Goal: Find specific page/section: Find specific page/section

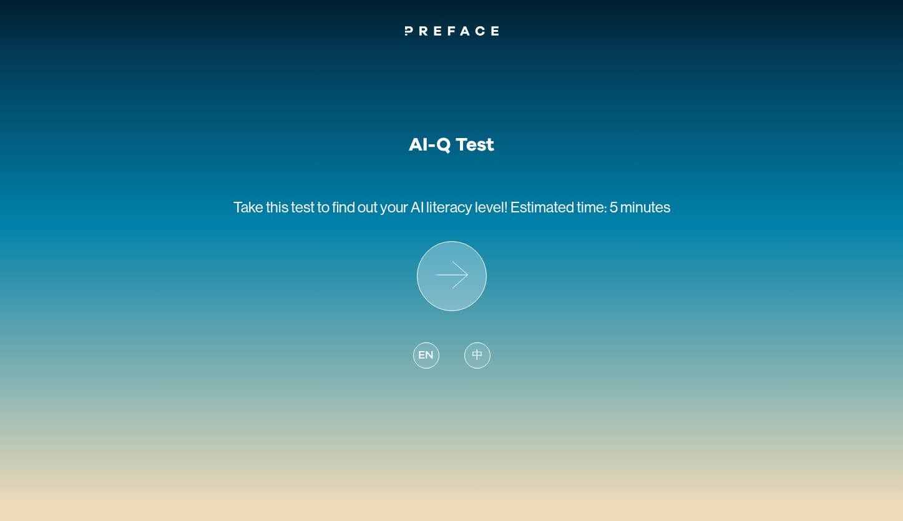
click at [458, 303] on icon at bounding box center [452, 276] width 69 height 69
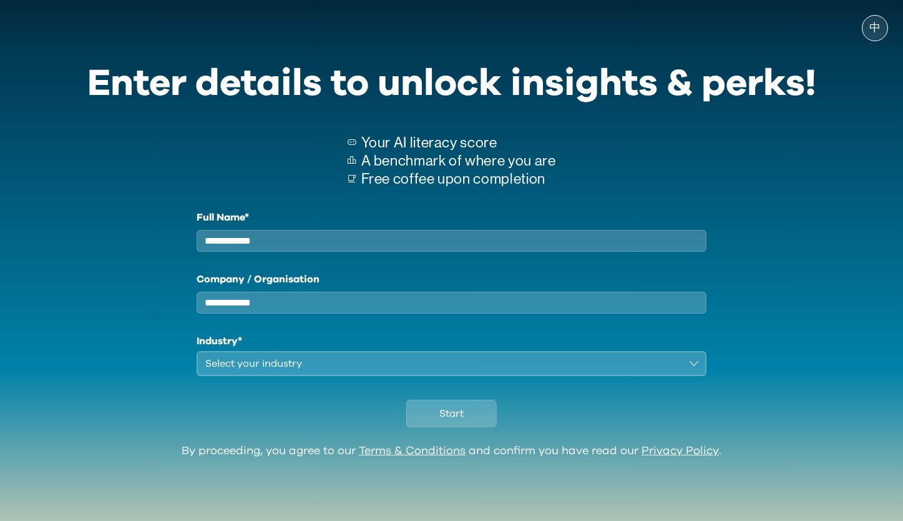
click at [149, 29] on div "中" at bounding box center [446, 27] width 893 height 31
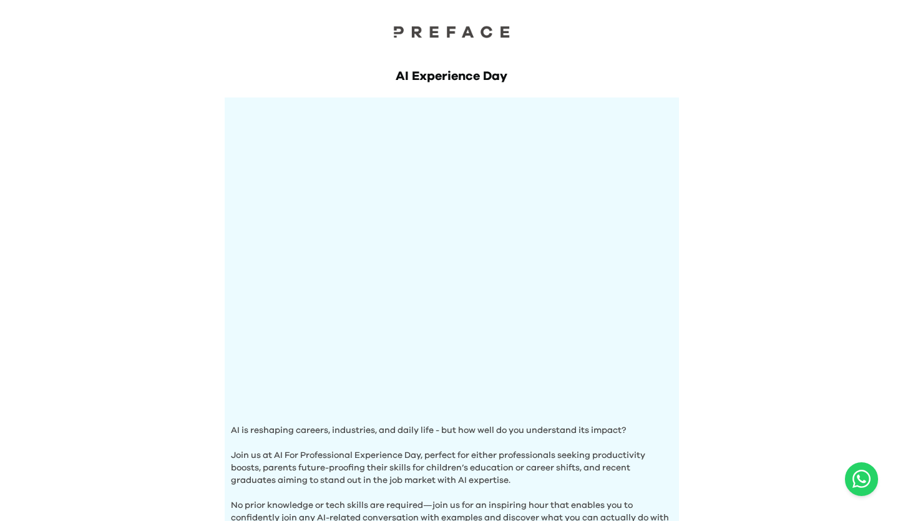
scroll to position [400, 0]
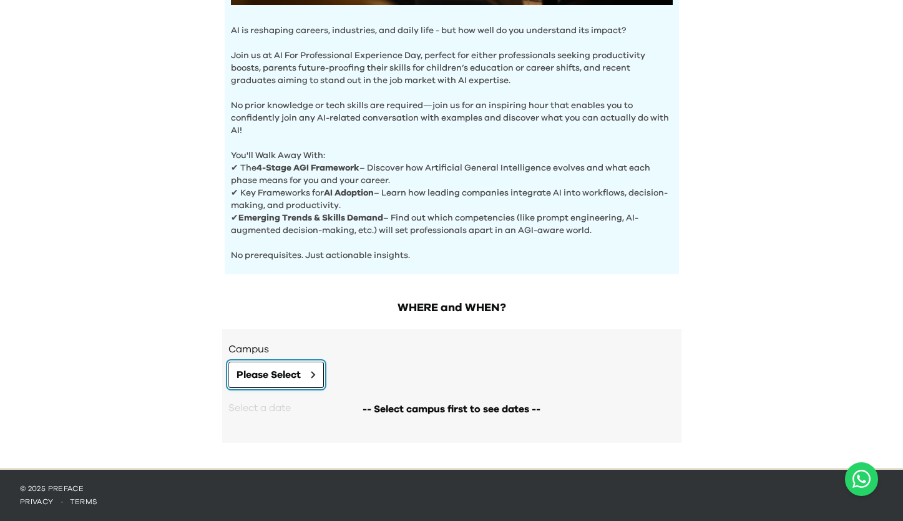
click at [285, 366] on button "Please Select" at bounding box center [276, 374] width 96 height 26
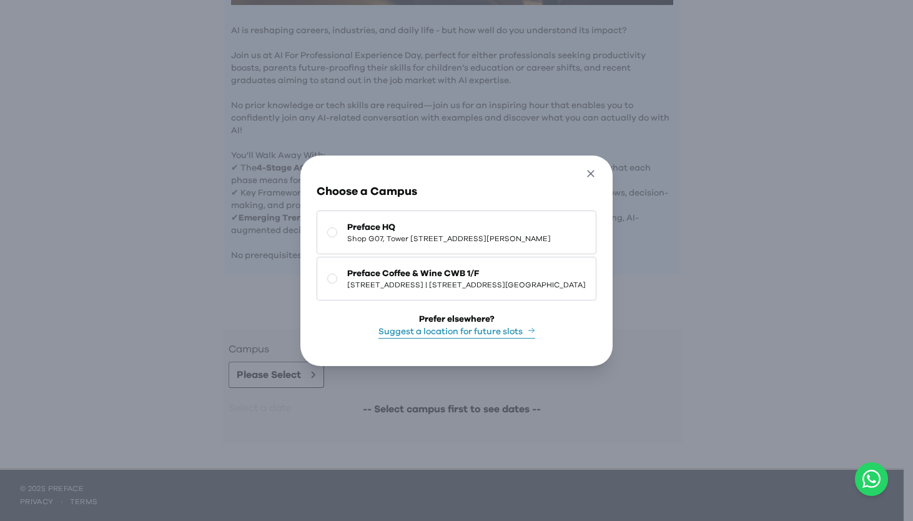
click at [597, 167] on icon "button" at bounding box center [590, 173] width 13 height 13
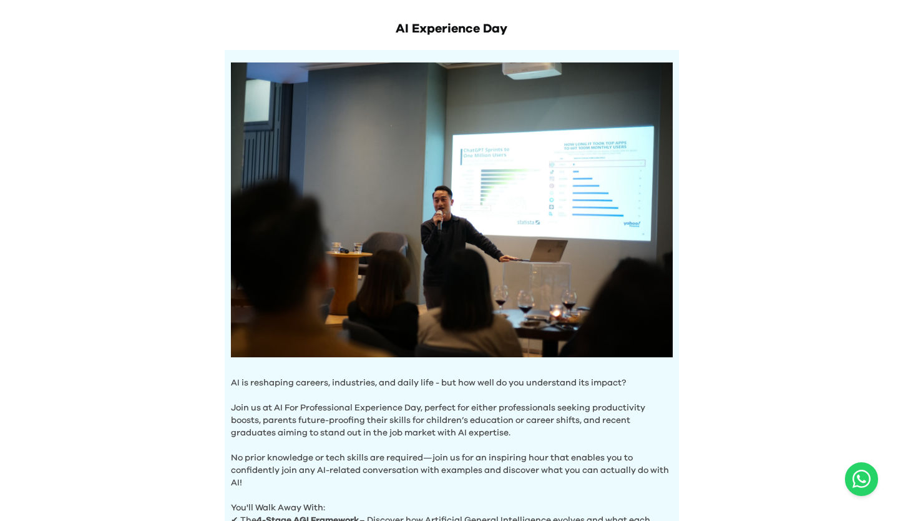
scroll to position [0, 0]
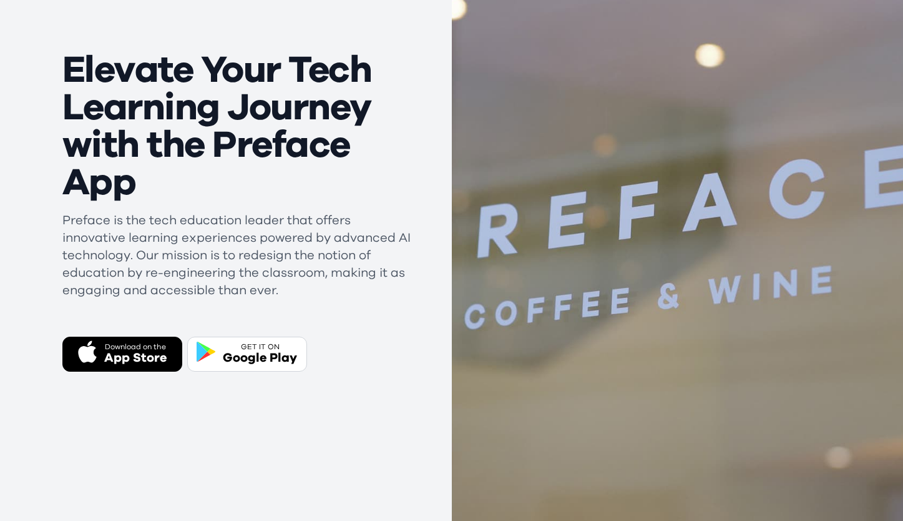
scroll to position [154, 0]
